Goal: Task Accomplishment & Management: Use online tool/utility

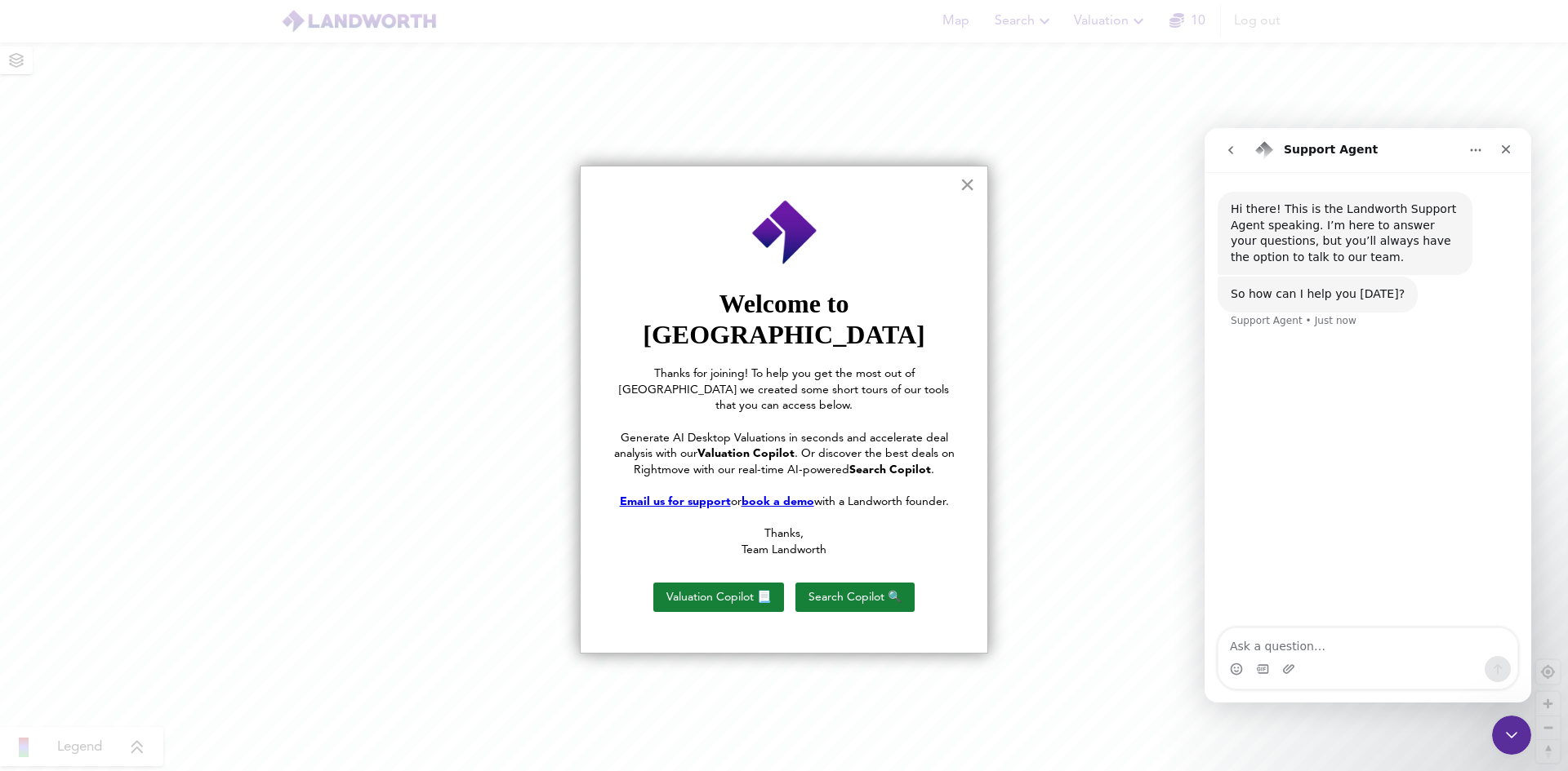
click at [966, 185] on button "×" at bounding box center [967, 185] width 16 height 26
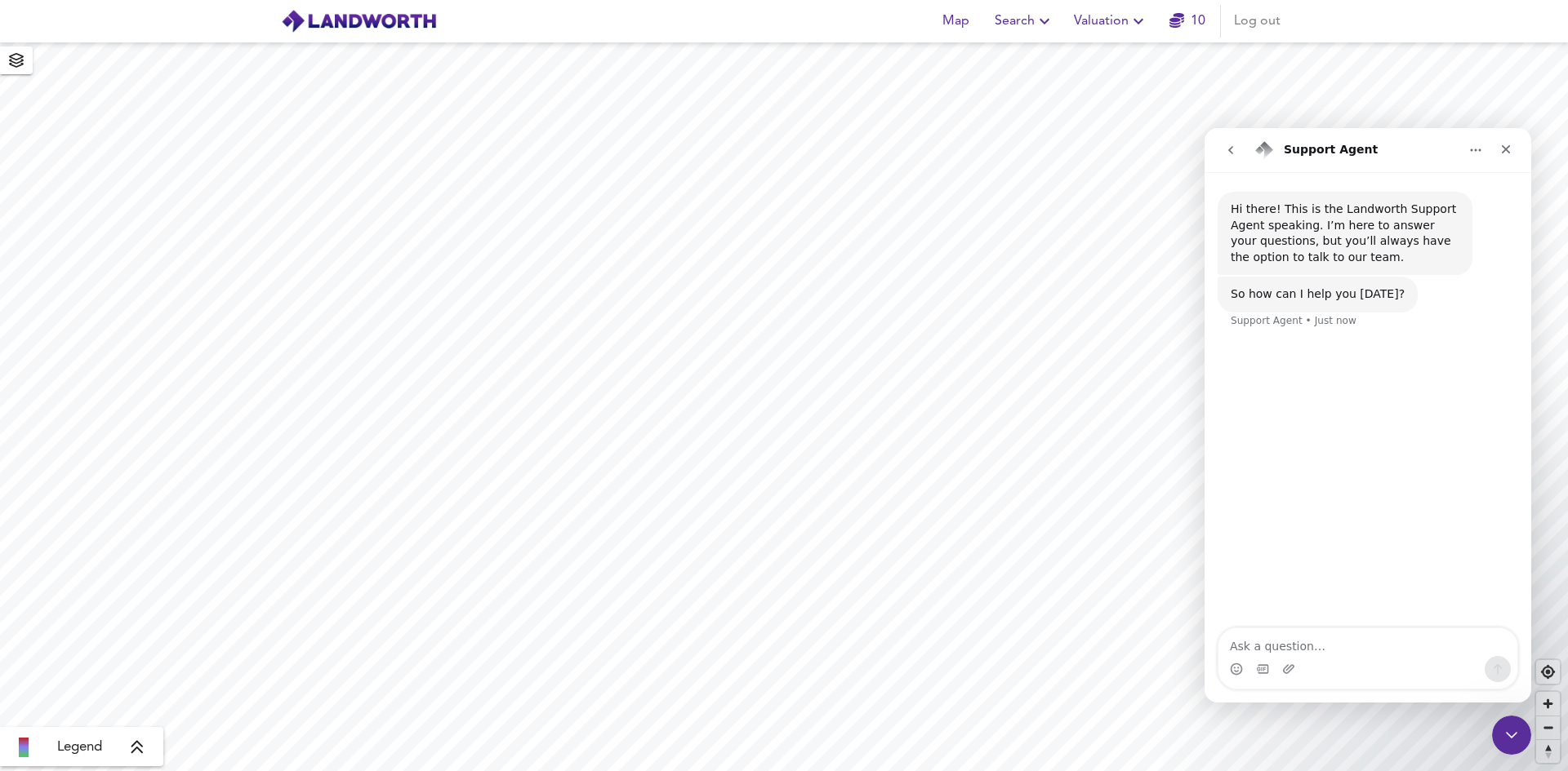
click at [1134, 20] on icon "button" at bounding box center [1138, 21] width 19 height 19
click at [1077, 62] on li "New Valuation Report" at bounding box center [1111, 58] width 195 height 29
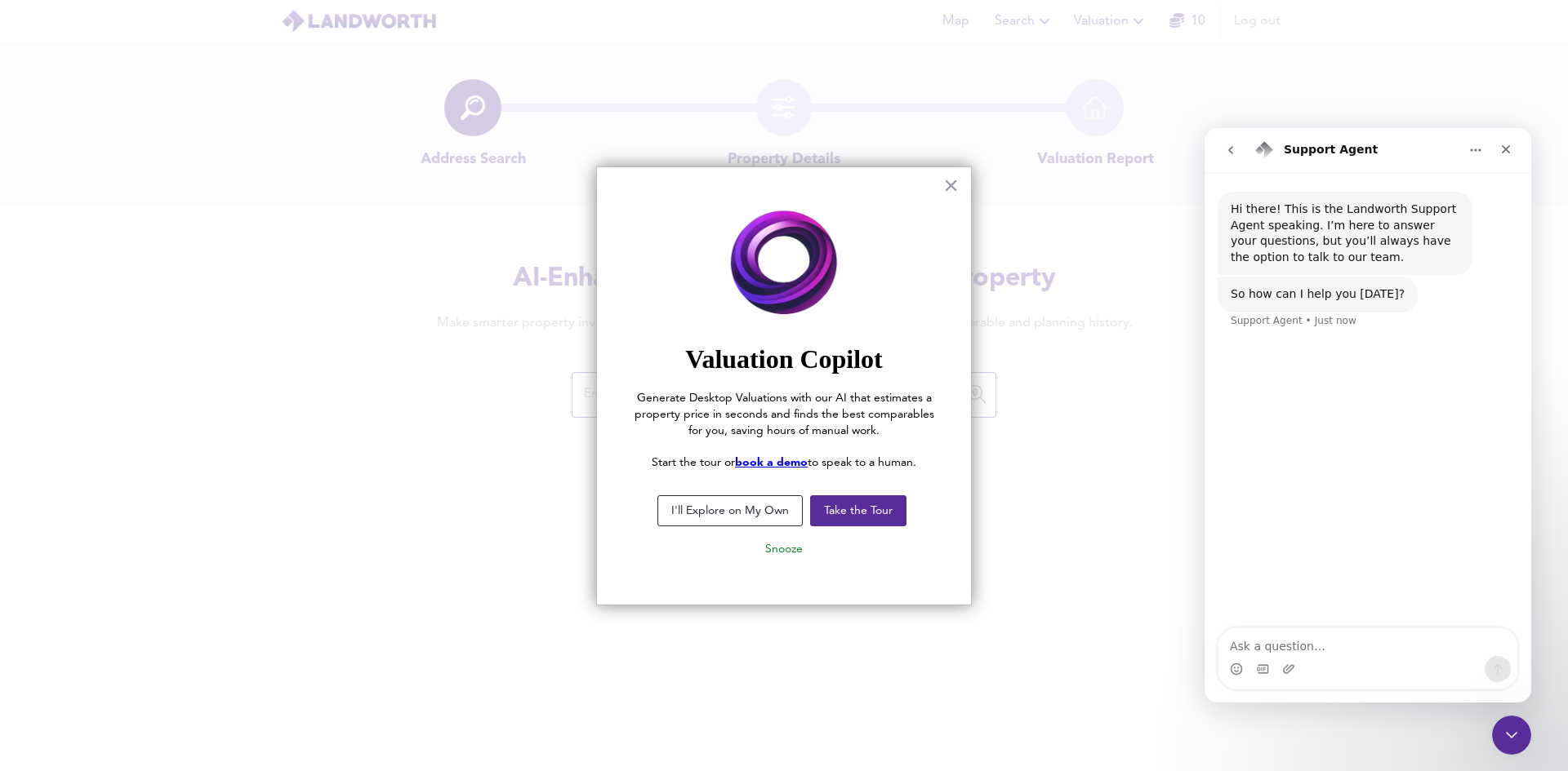
click at [956, 184] on button "×" at bounding box center [951, 185] width 16 height 26
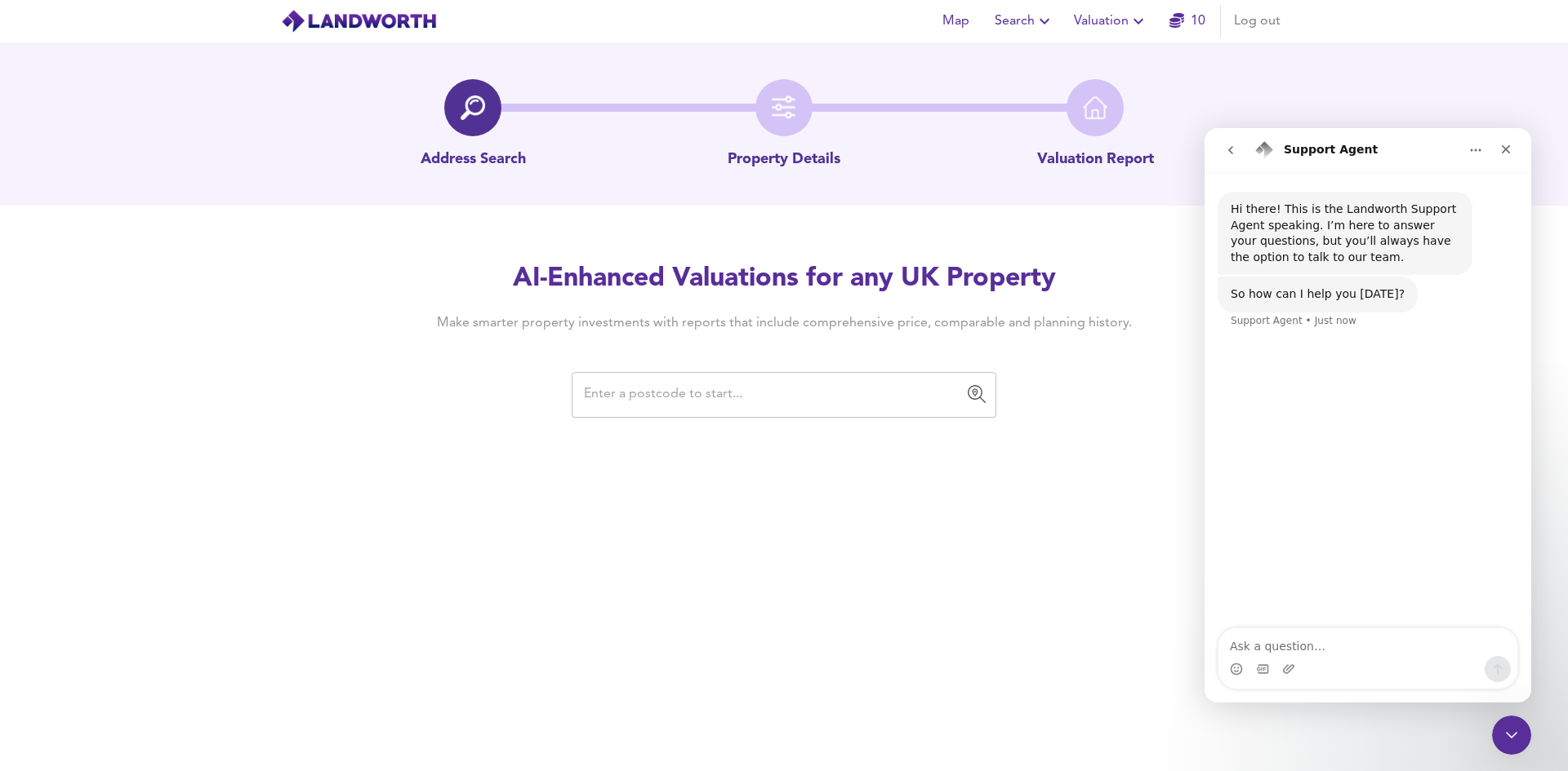
click at [745, 396] on input "text" at bounding box center [771, 395] width 385 height 31
paste input "[EMAIL_ADDRESS][DOMAIN_NAME]"
type input "[EMAIL_ADDRESS][DOMAIN_NAME]"
click at [977, 399] on icon "Clear" at bounding box center [979, 395] width 17 height 17
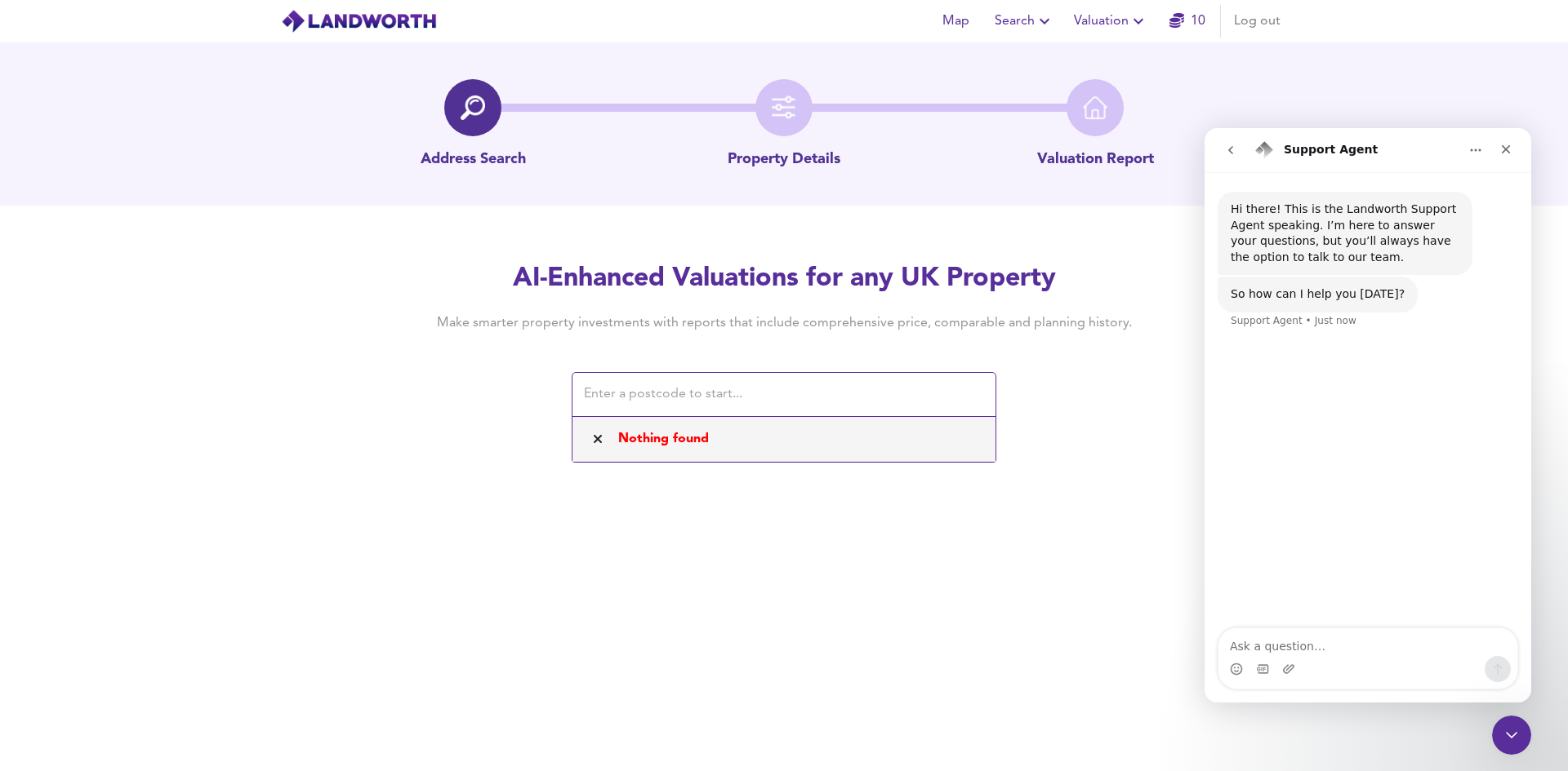
paste input "RM11 1BJ"
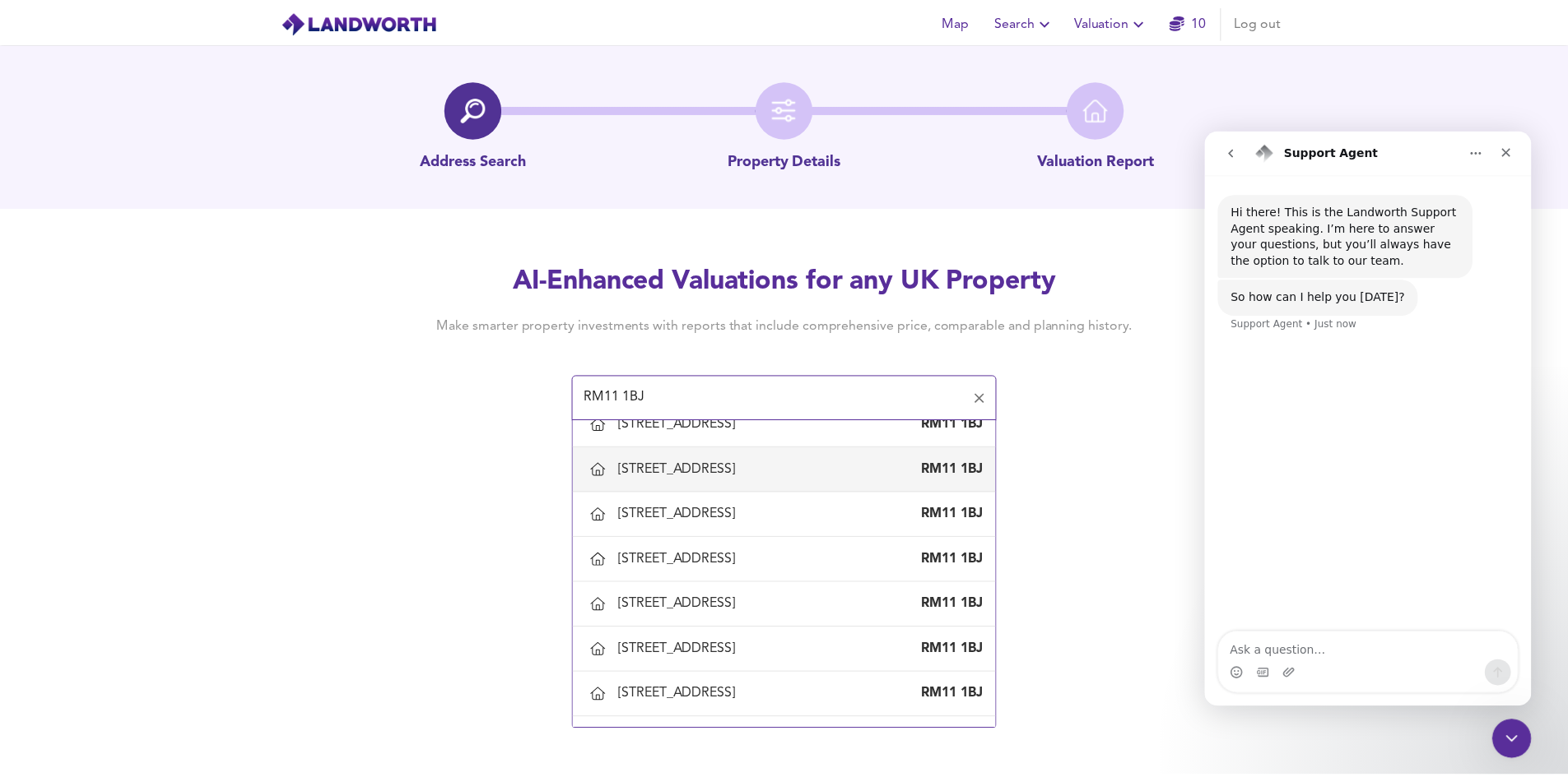
scroll to position [1152, 0]
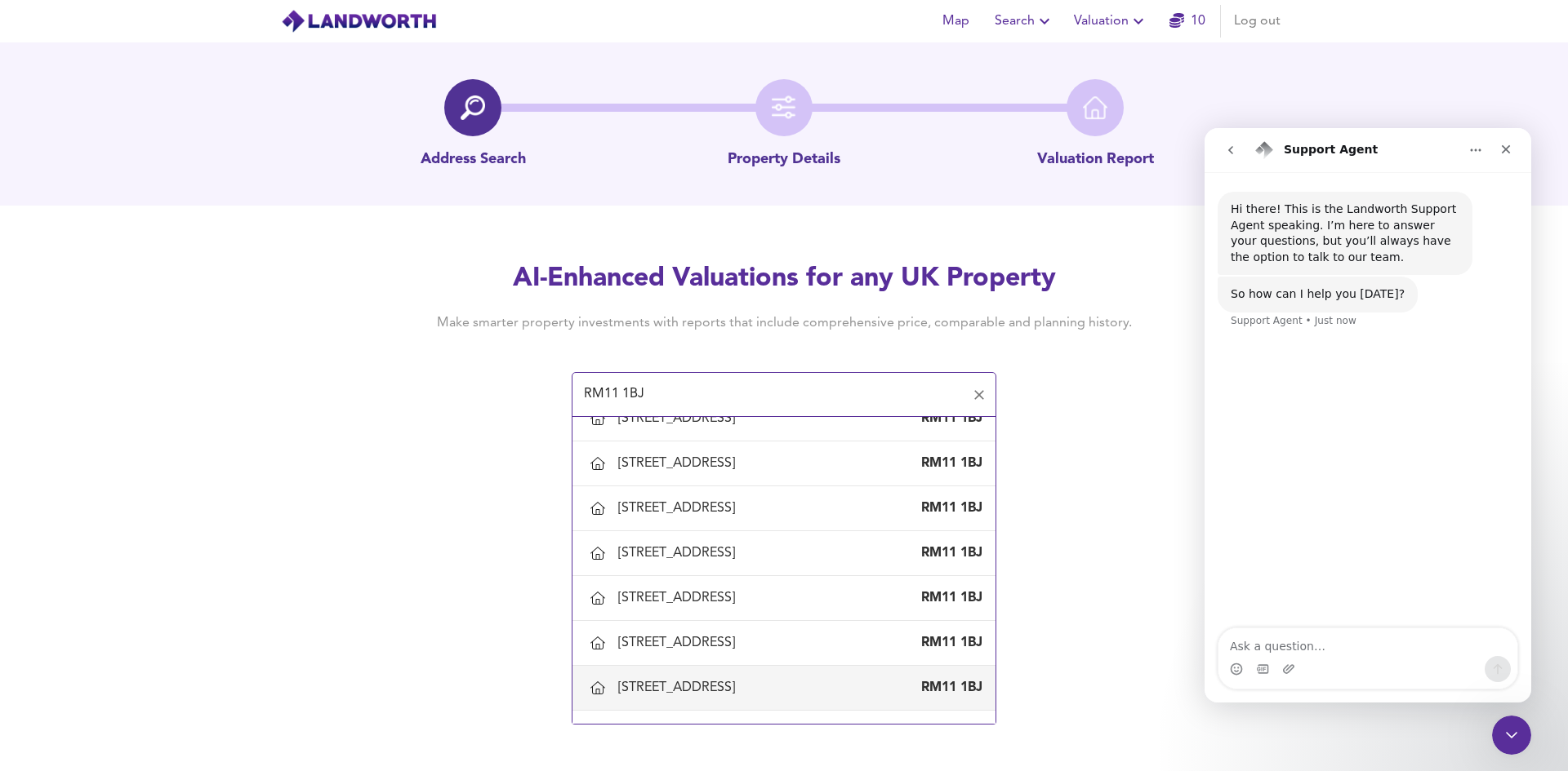
click at [639, 676] on div "[STREET_ADDRESS]" at bounding box center [784, 687] width 397 height 34
type input "[STREET_ADDRESS]"
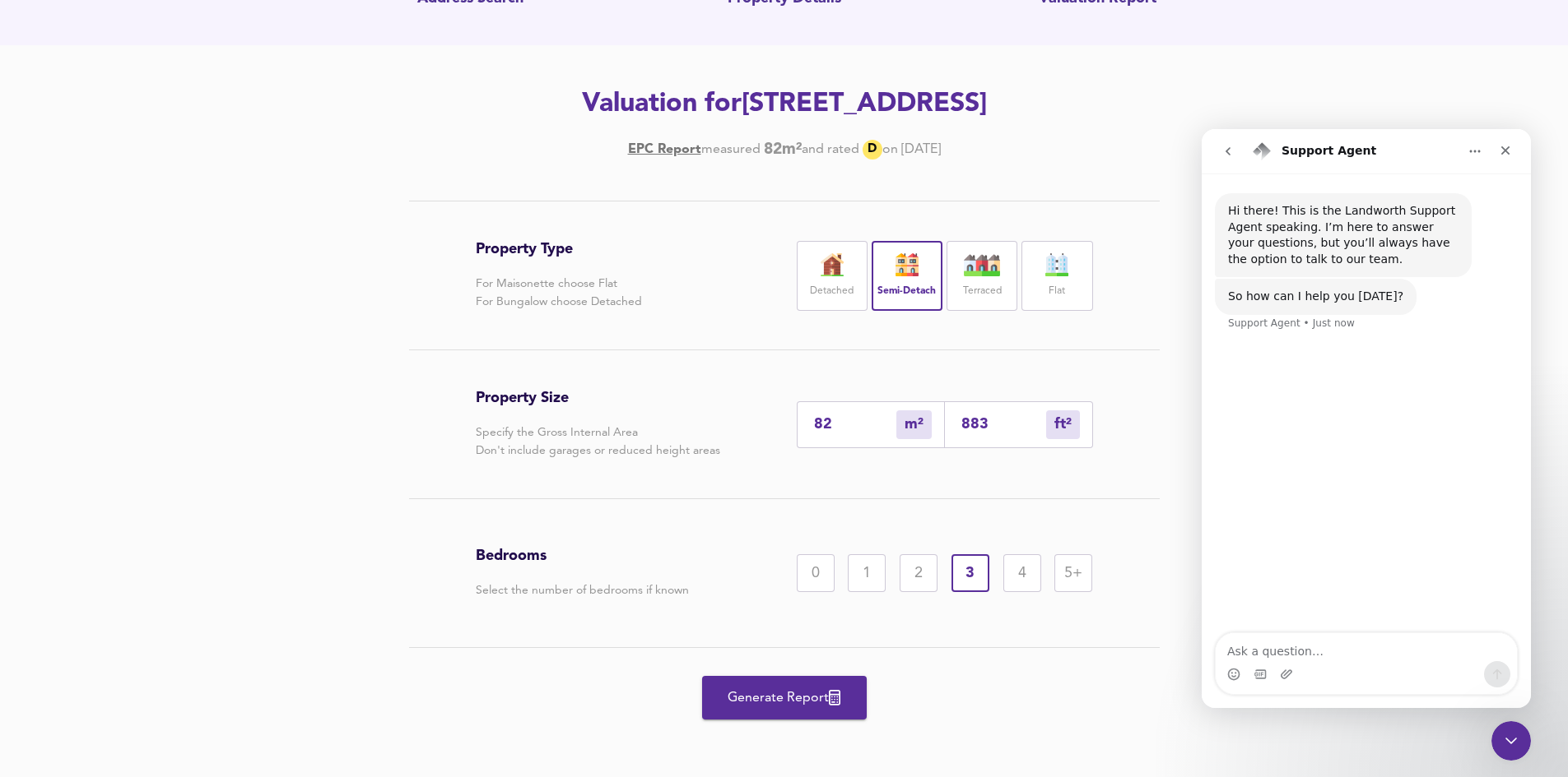
scroll to position [166, 0]
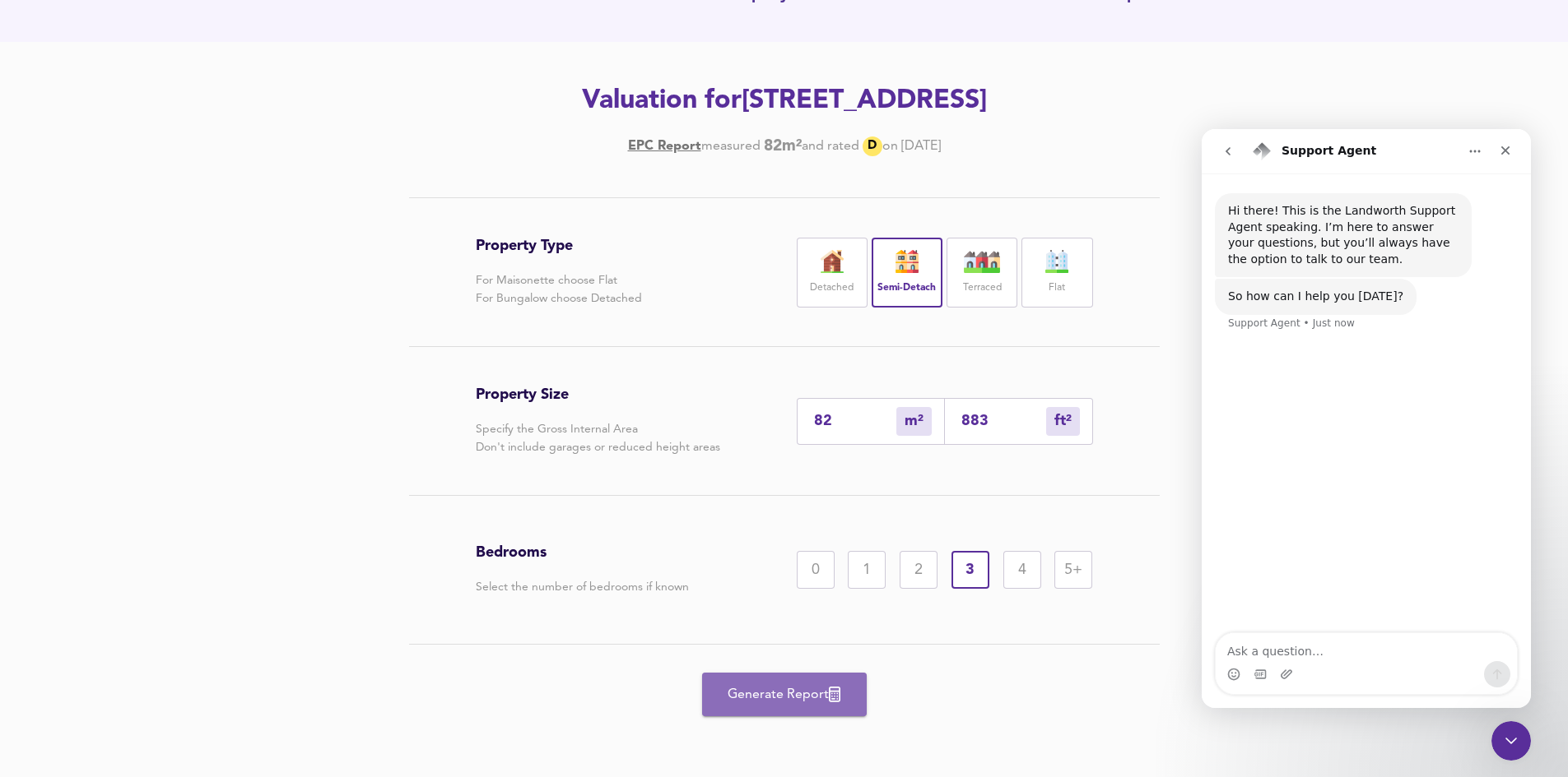
click at [778, 695] on span "Generate Report" at bounding box center [784, 695] width 132 height 23
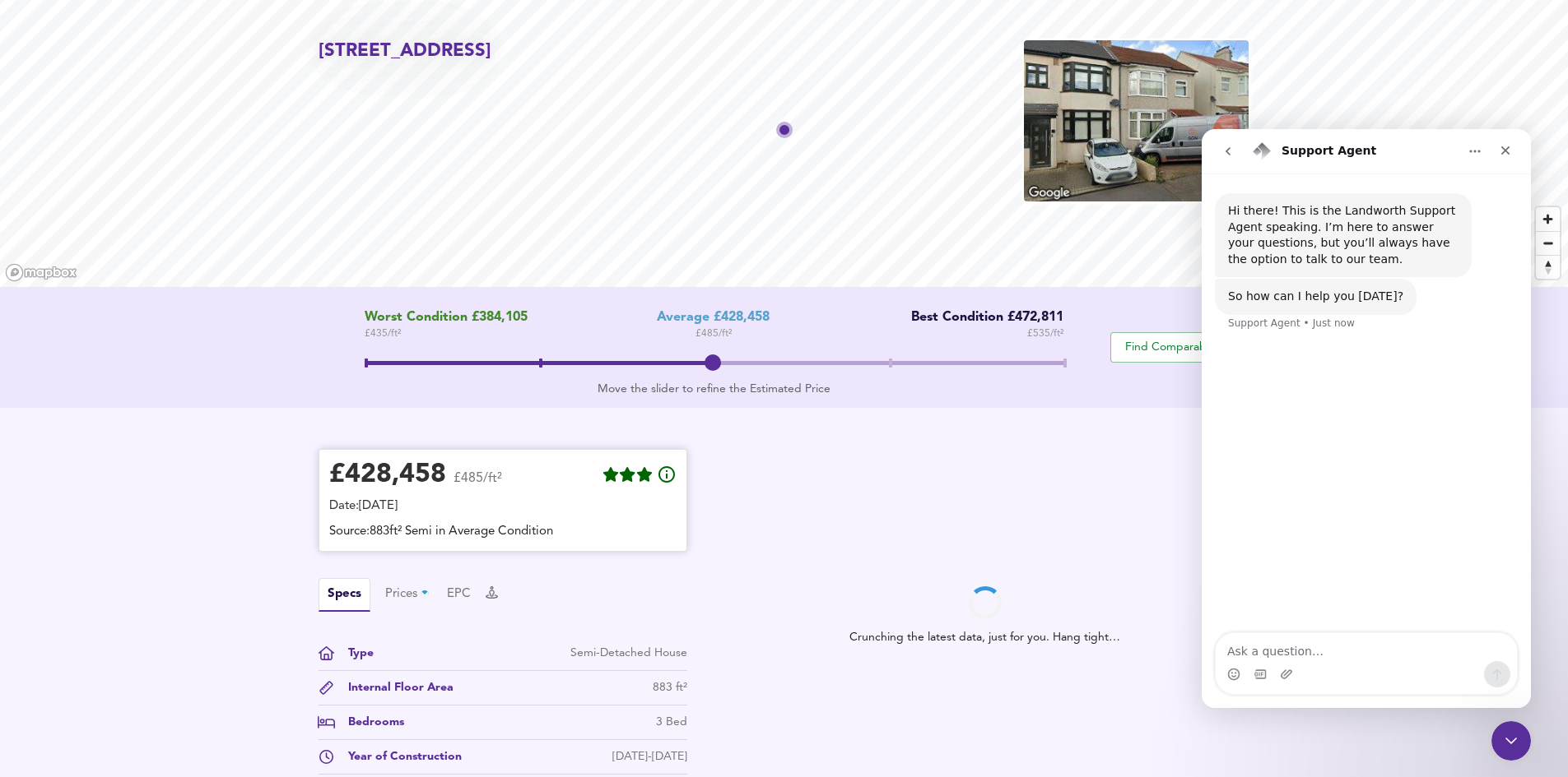
scroll to position [82, 0]
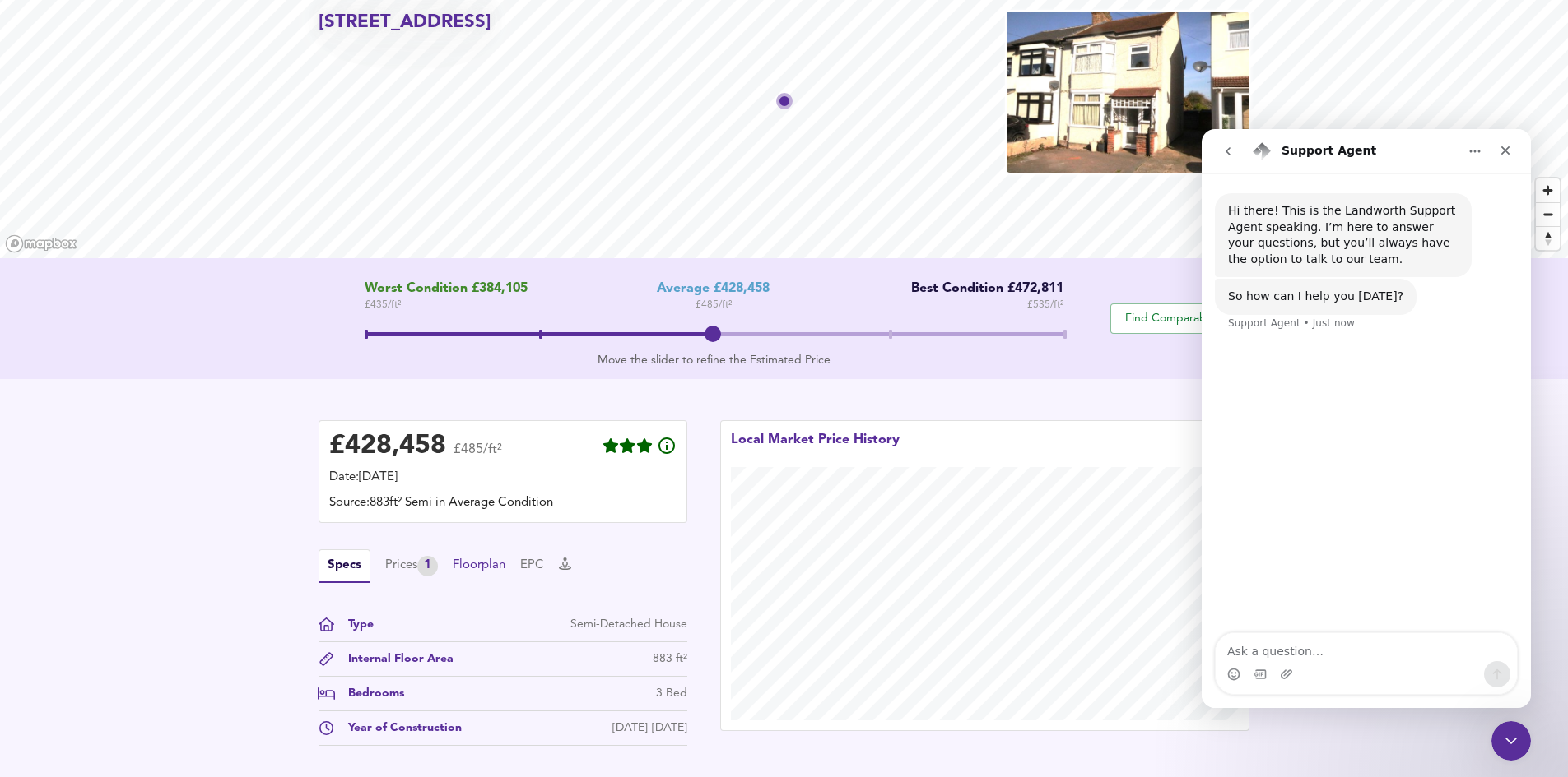
click at [488, 569] on button "Floorplan" at bounding box center [479, 566] width 52 height 18
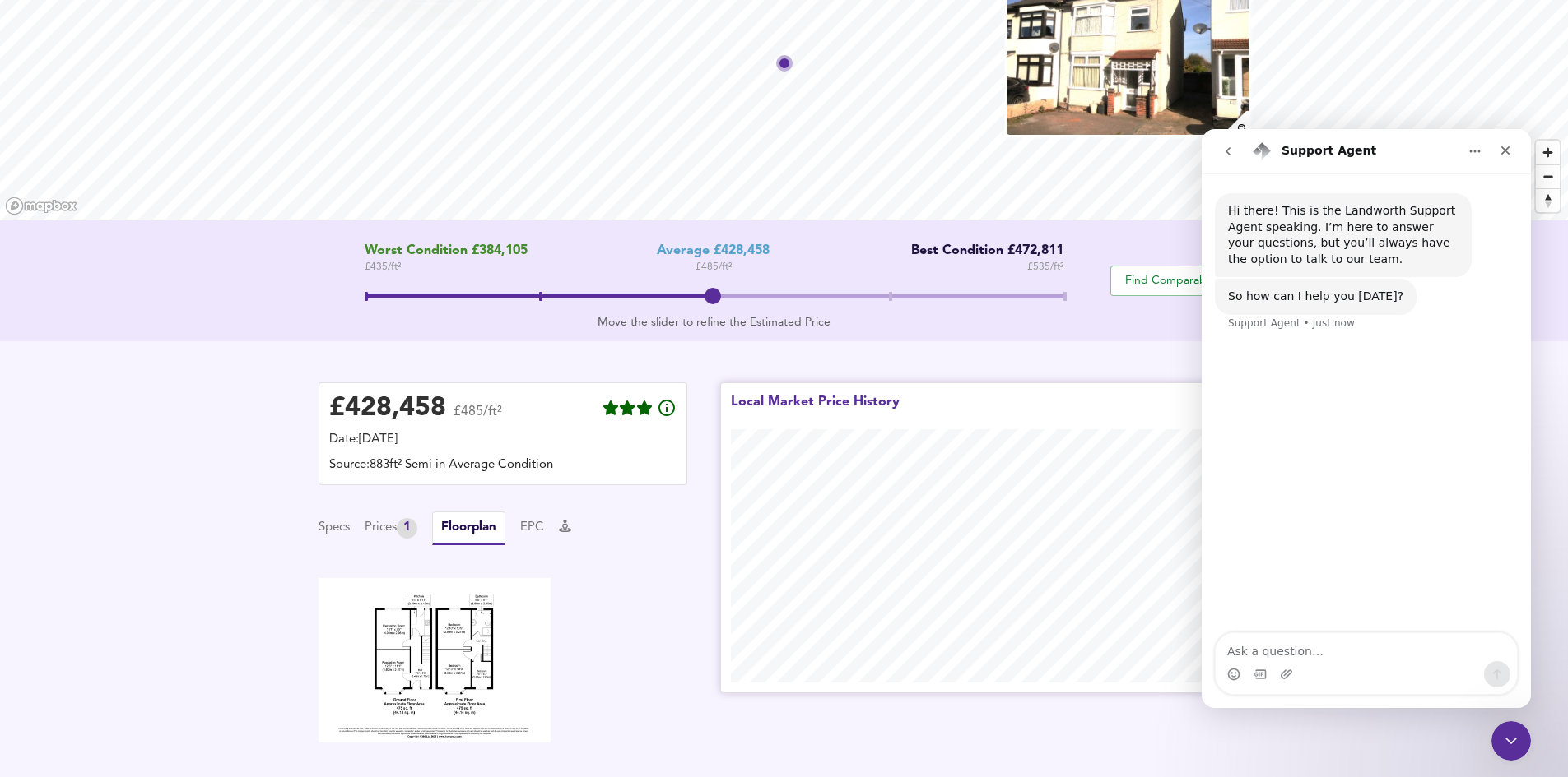
scroll to position [0, 0]
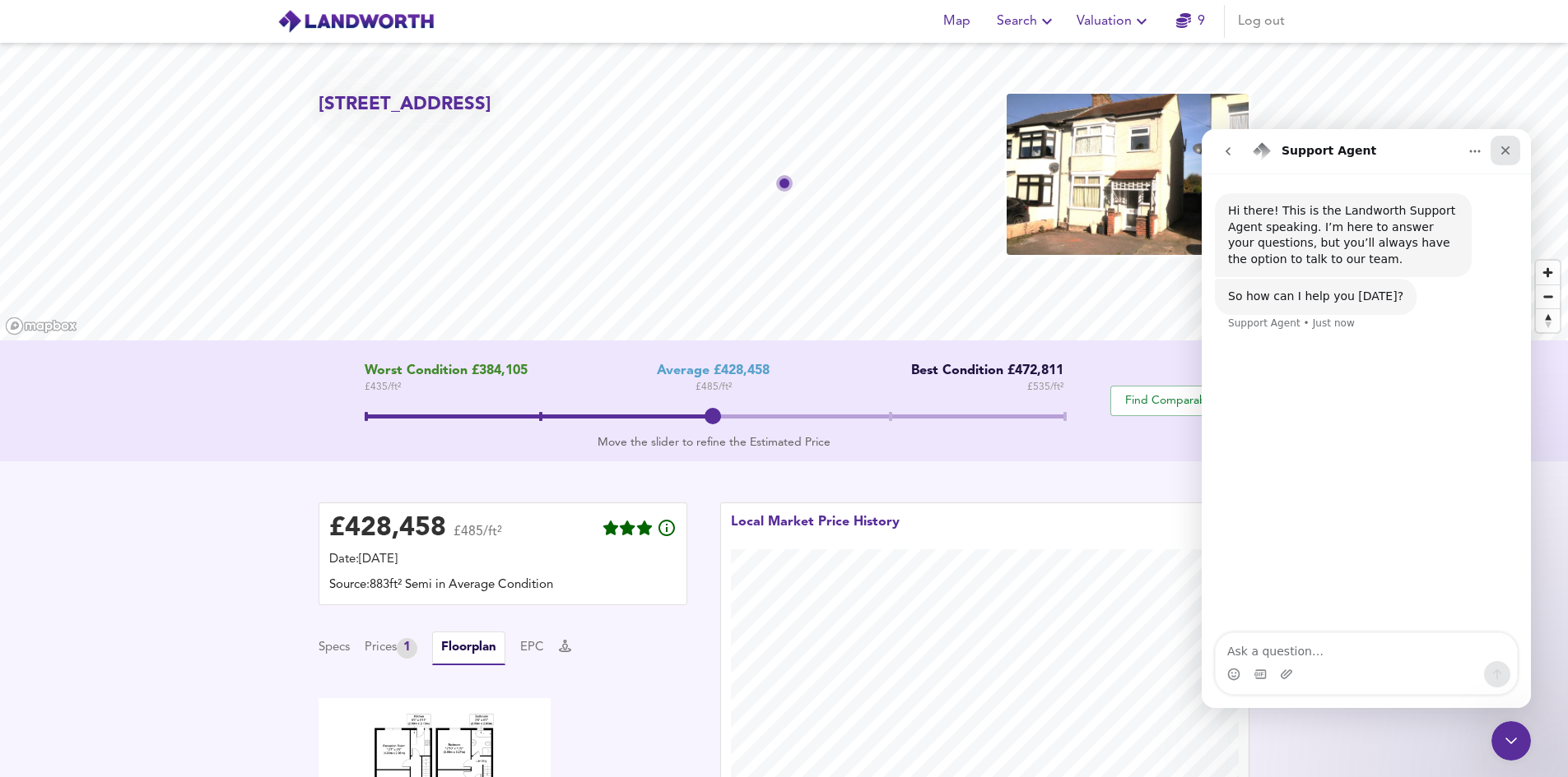
click at [1504, 146] on icon "Close" at bounding box center [1505, 150] width 13 height 13
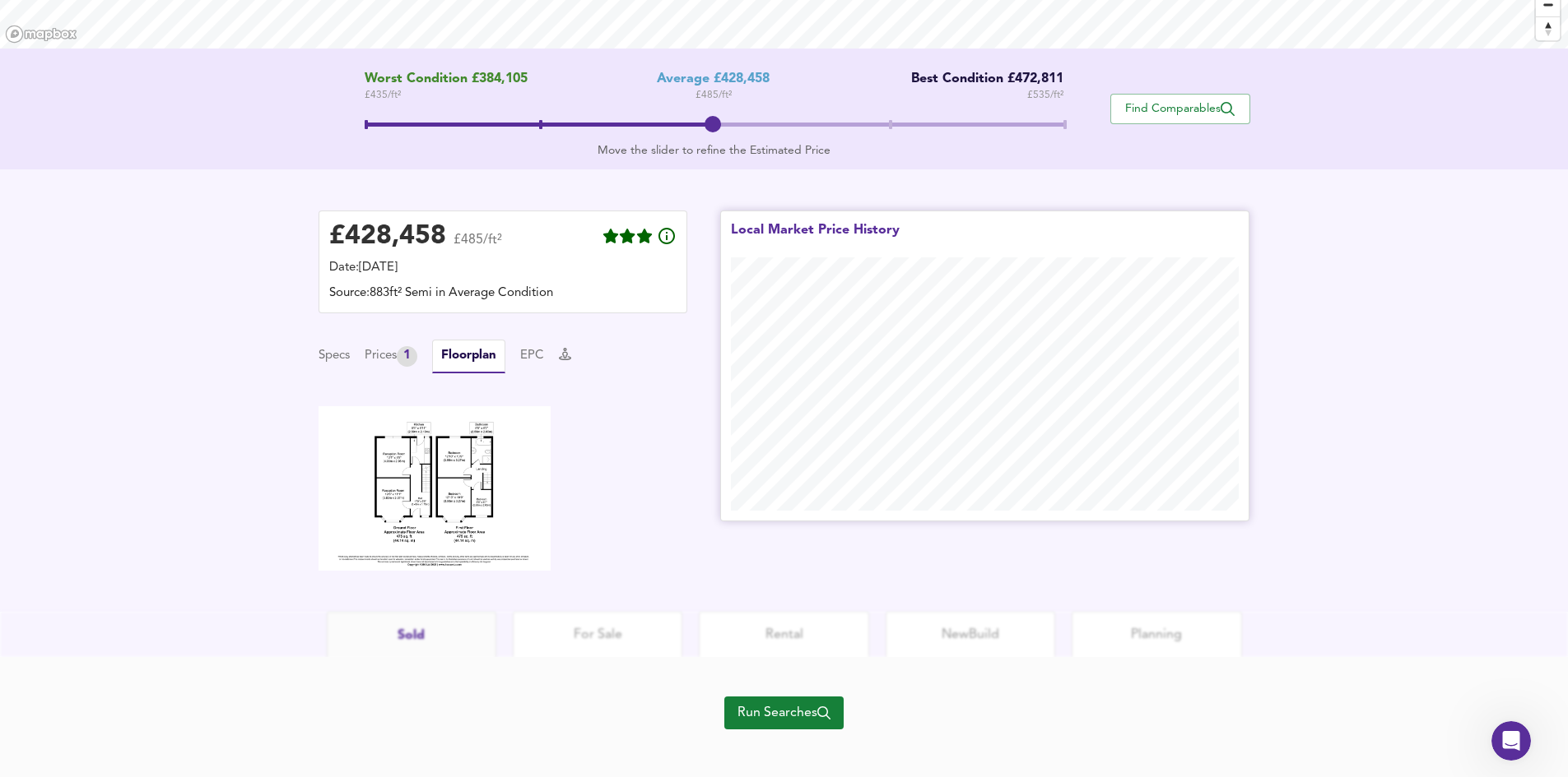
scroll to position [305, 0]
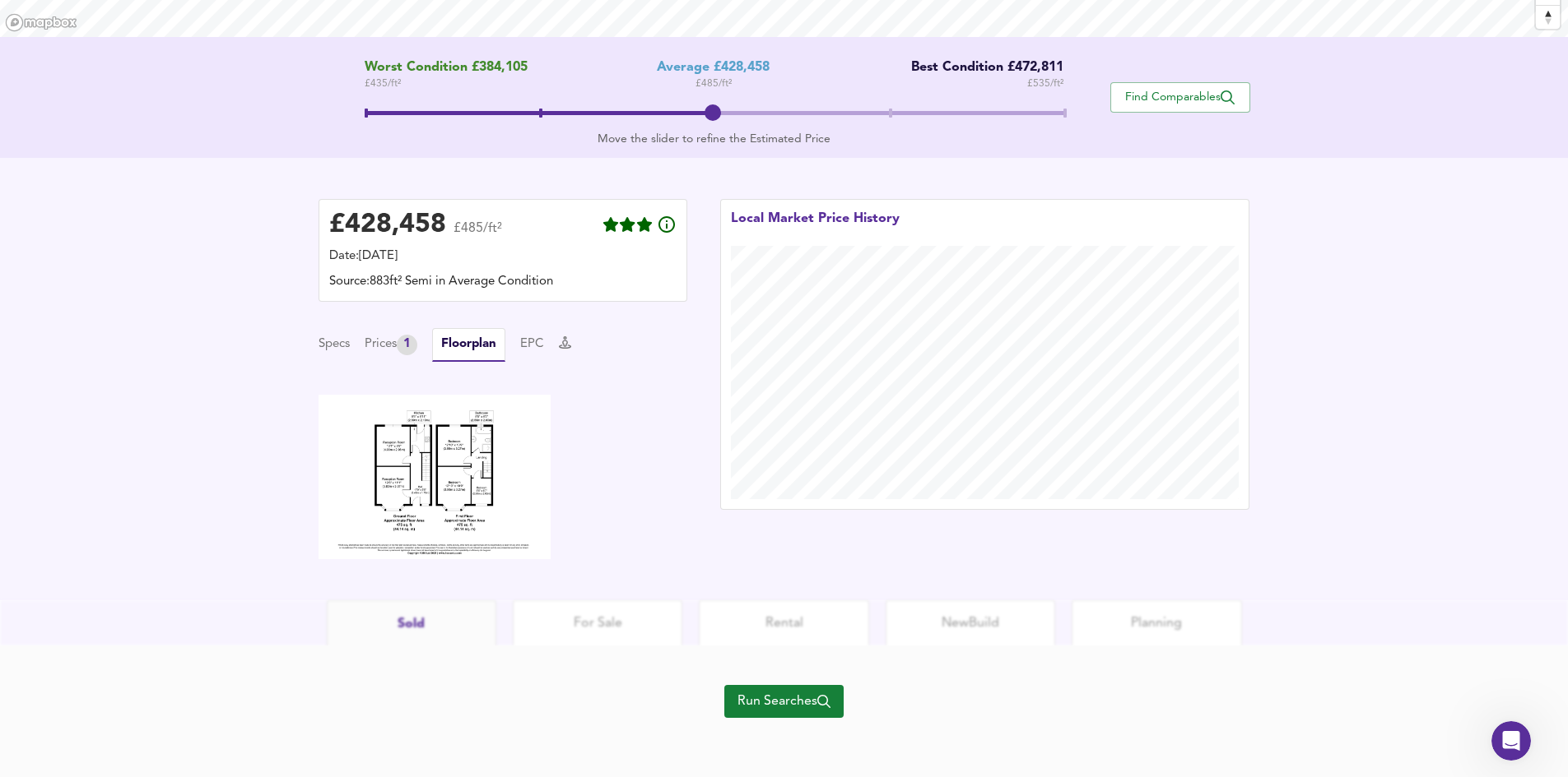
click at [608, 474] on html "Map Search Valuation 9 Log out [STREET_ADDRESS] Worst Condition £384,105 £ 435 …" at bounding box center [784, 84] width 1568 height 777
click at [792, 693] on span "Run Searches" at bounding box center [784, 702] width 93 height 23
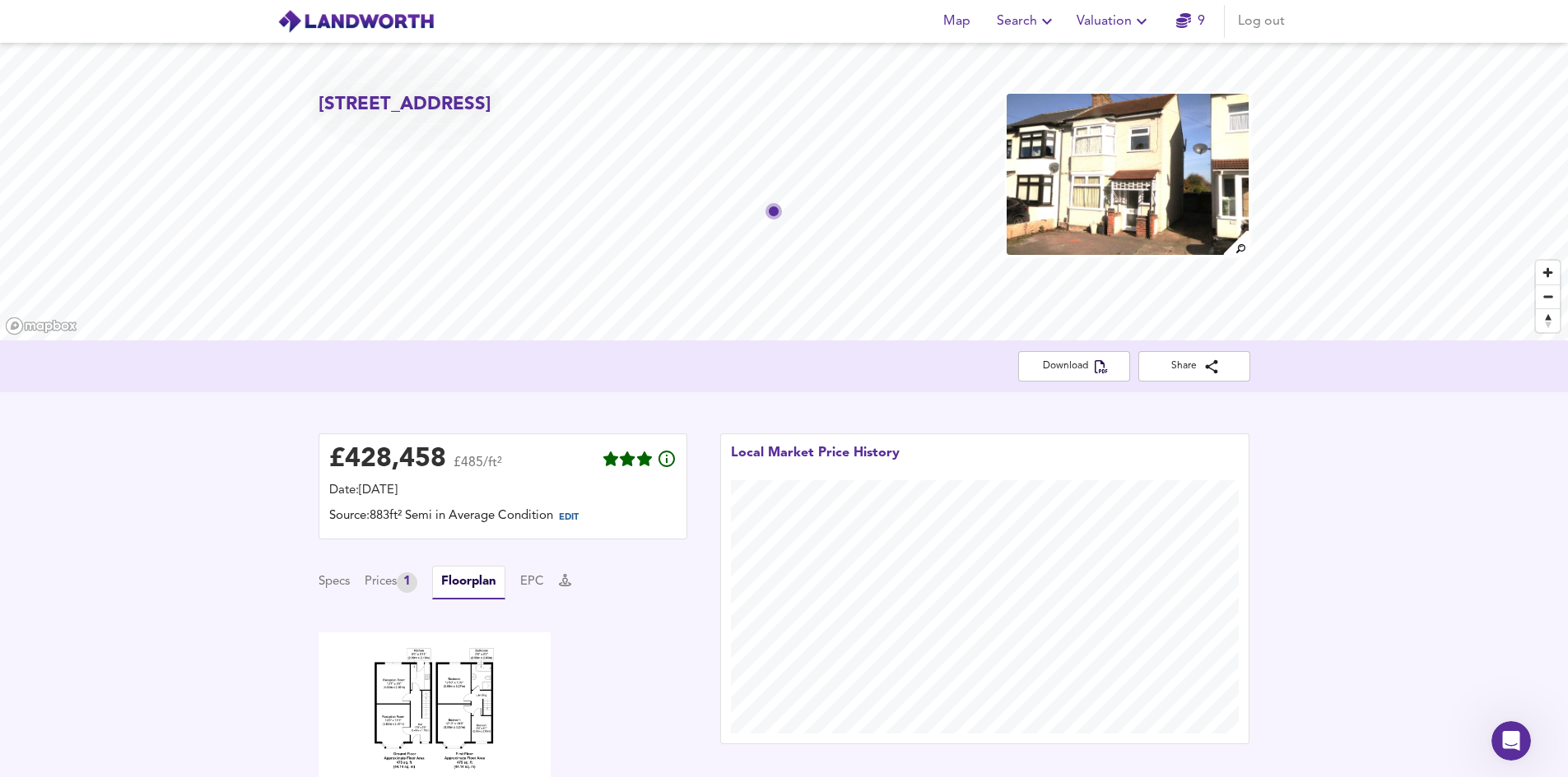
click at [1143, 18] on icon "button" at bounding box center [1142, 21] width 20 height 19
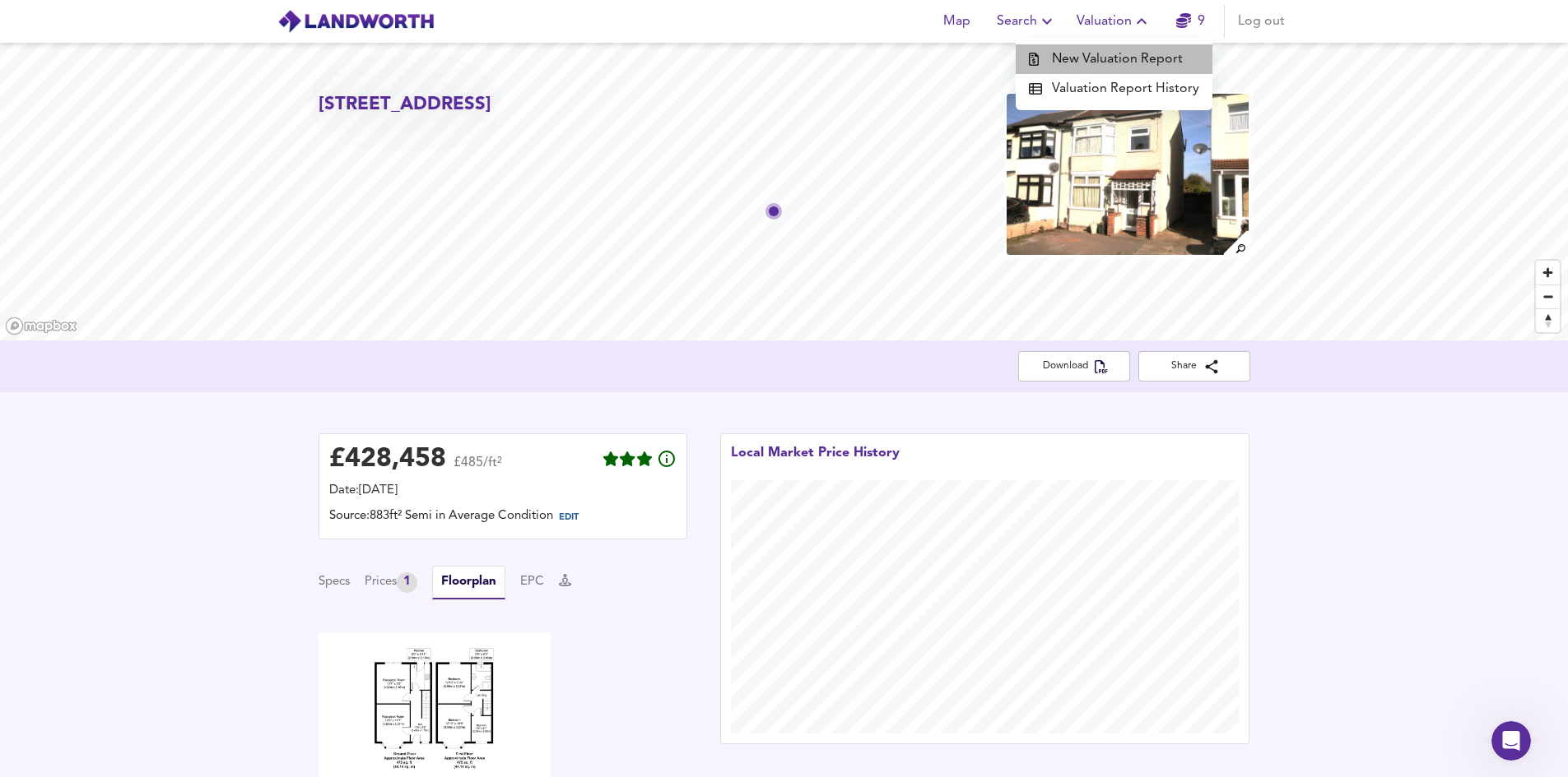
click at [1135, 51] on li "New Valuation Report" at bounding box center [1114, 58] width 197 height 29
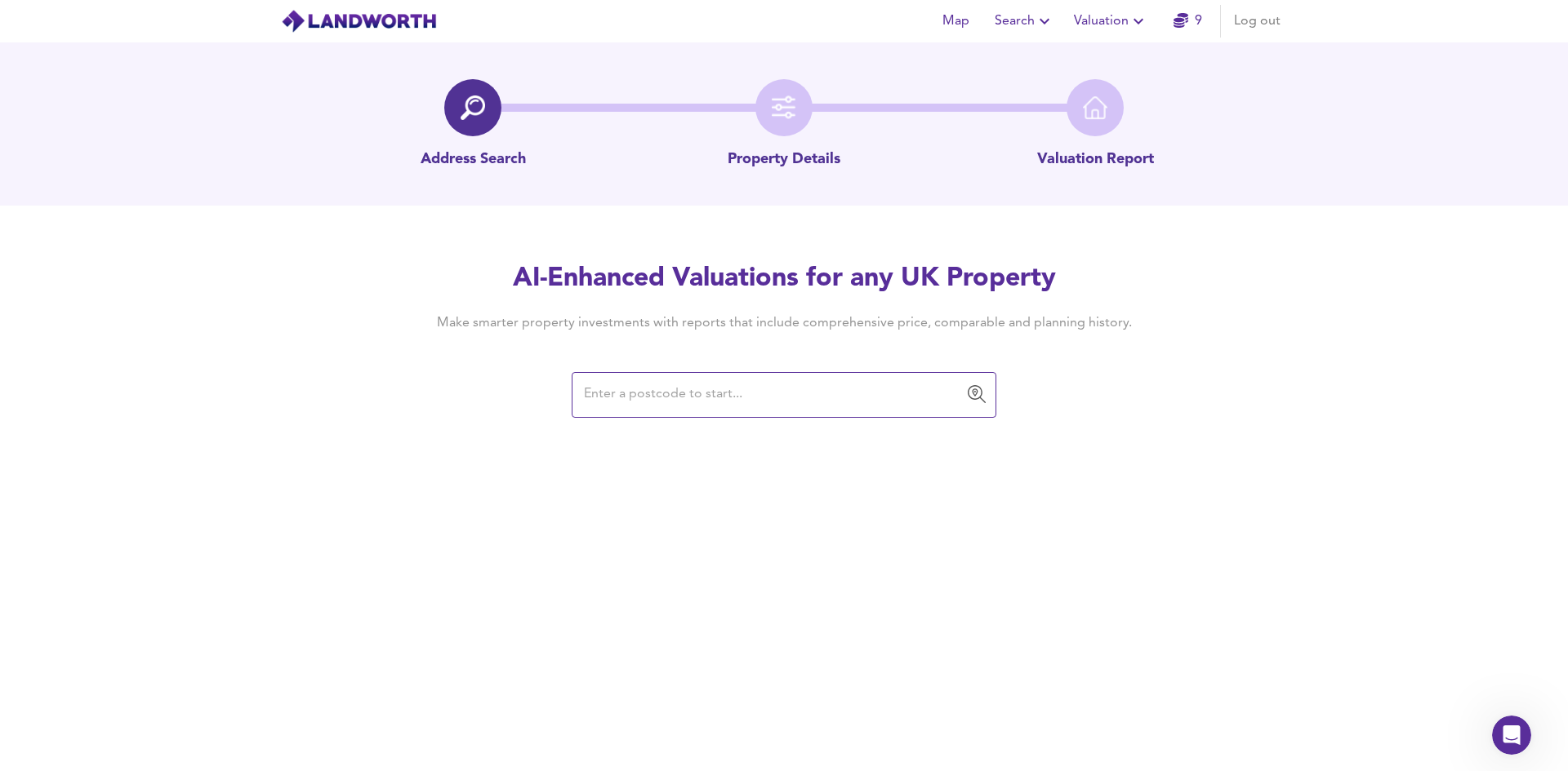
click at [815, 401] on input "text" at bounding box center [771, 395] width 385 height 31
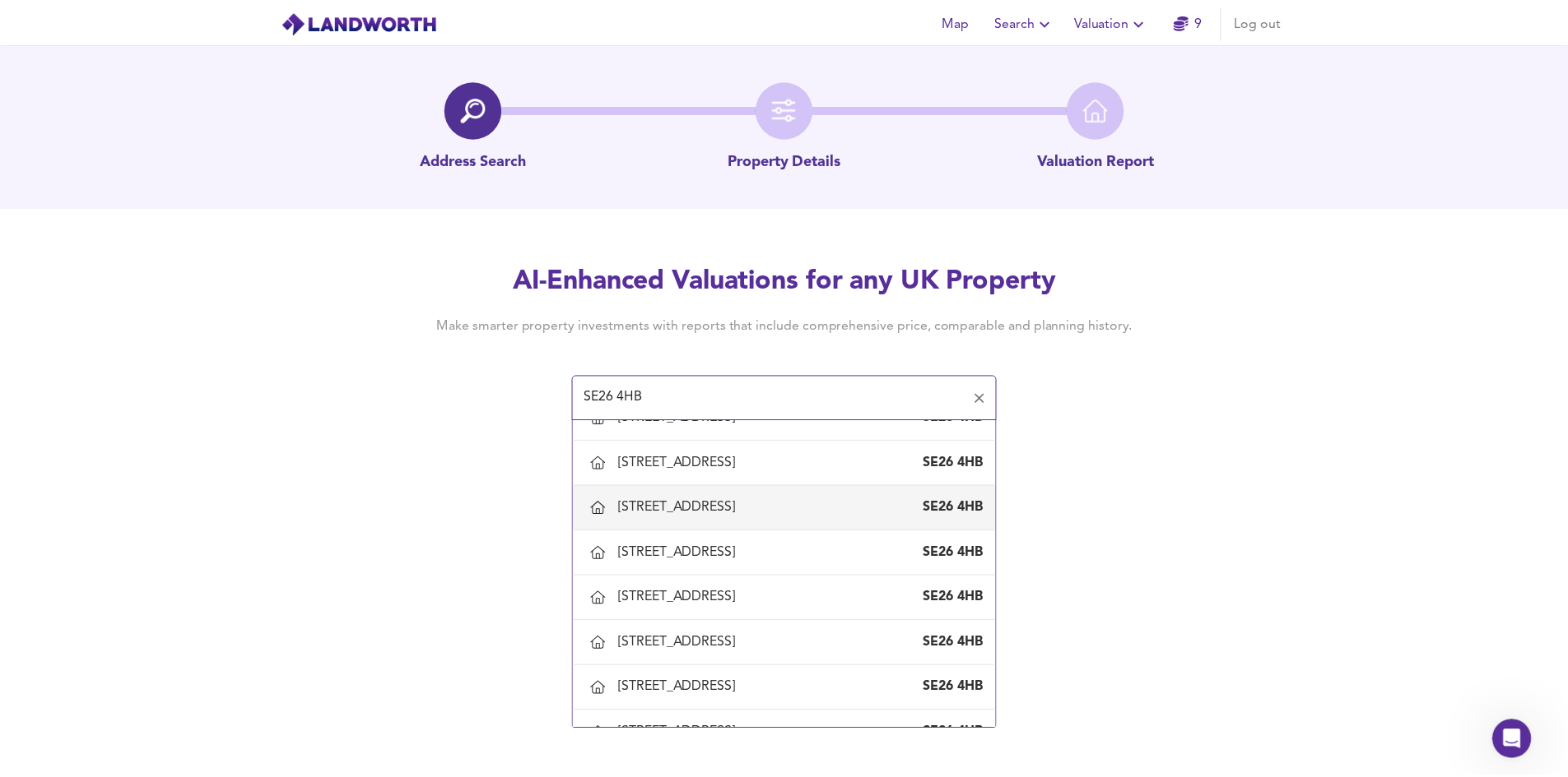
scroll to position [493, 0]
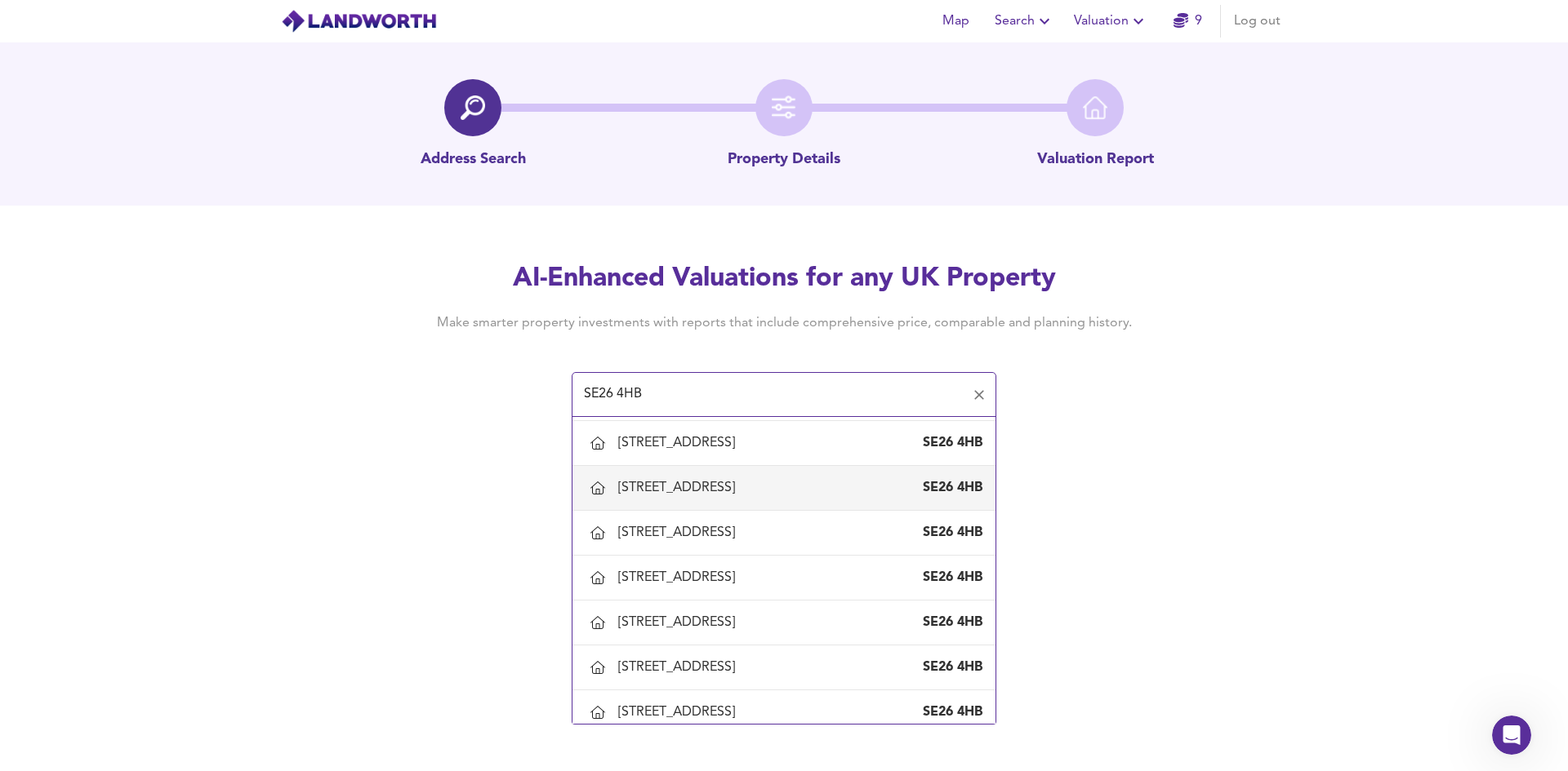
click at [725, 480] on div "[STREET_ADDRESS]" at bounding box center [680, 488] width 123 height 18
type input "[STREET_ADDRESS]"
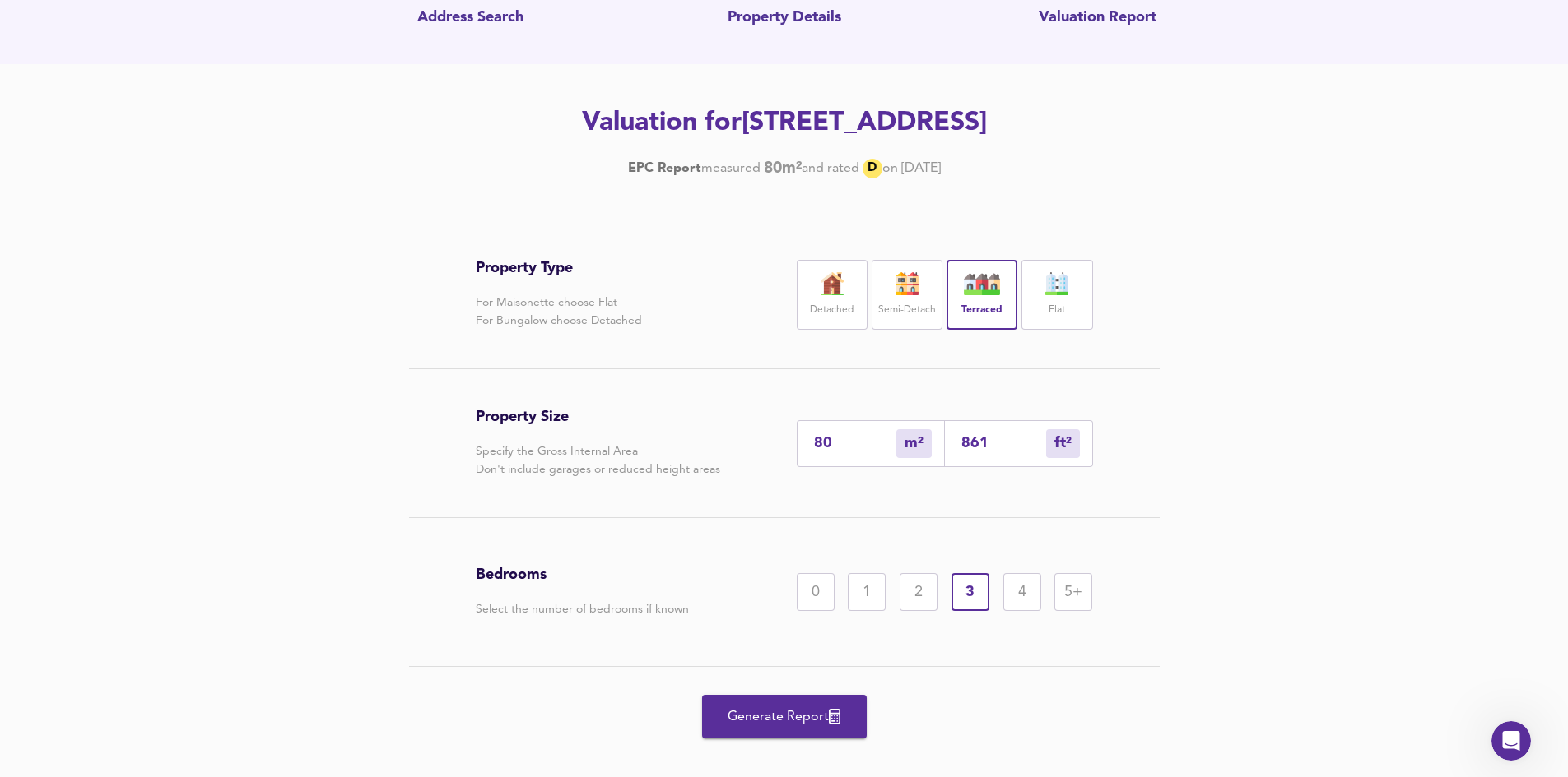
scroll to position [165, 0]
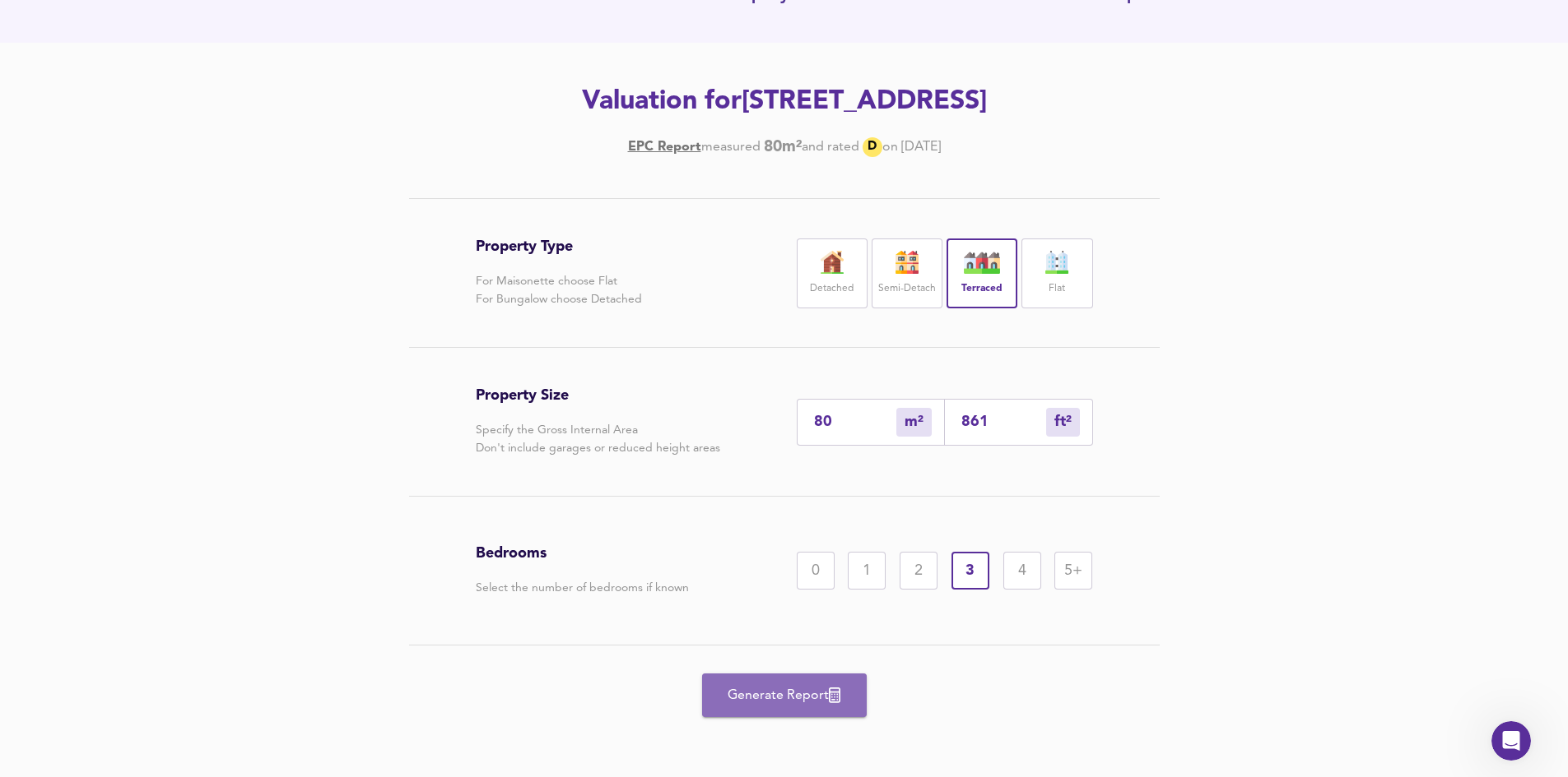
click at [759, 698] on span "Generate Report" at bounding box center [784, 696] width 132 height 23
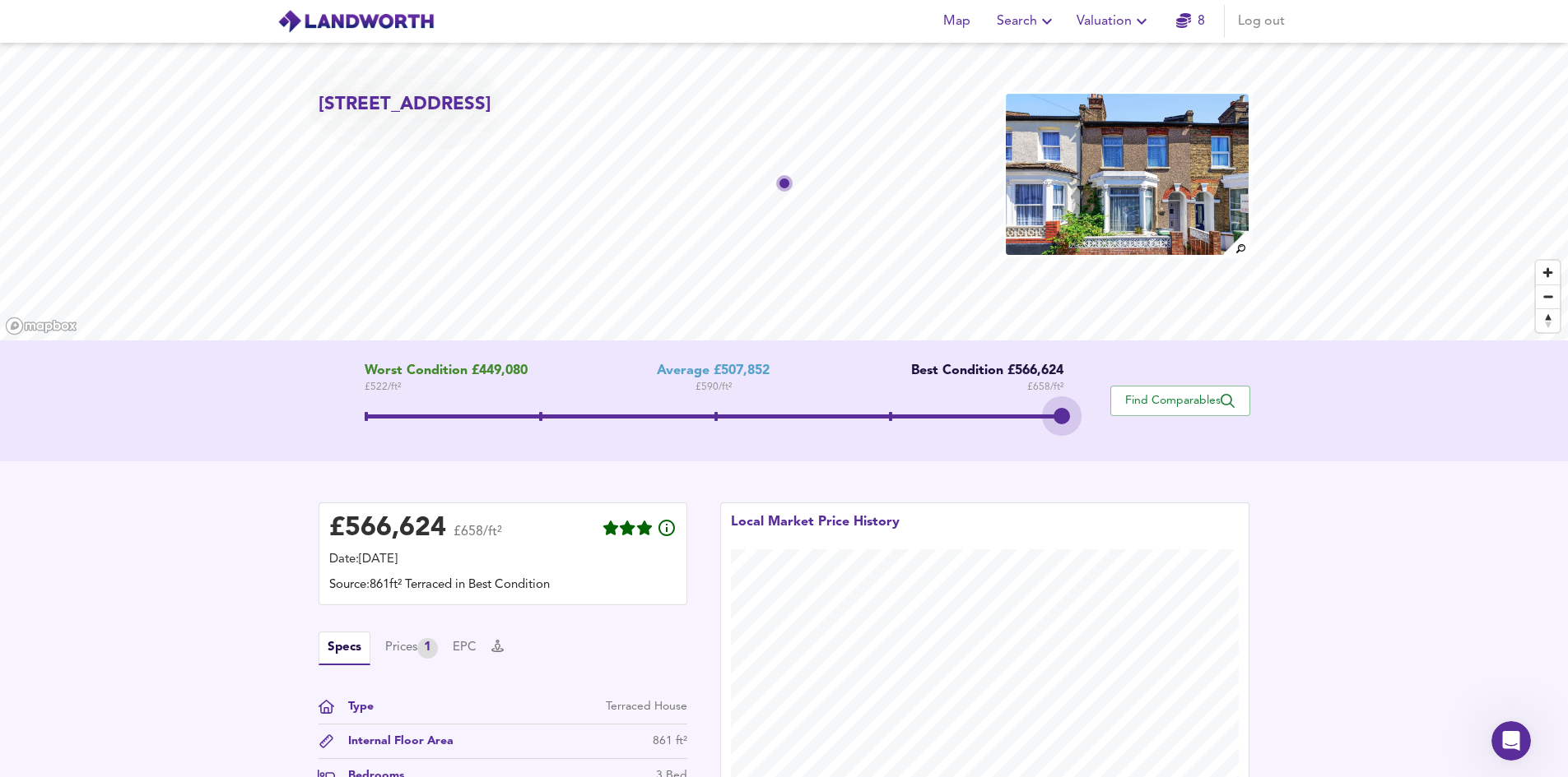
click at [1062, 417] on span at bounding box center [714, 418] width 698 height 29
click at [895, 412] on span at bounding box center [714, 418] width 698 height 29
